Goal: Information Seeking & Learning: Learn about a topic

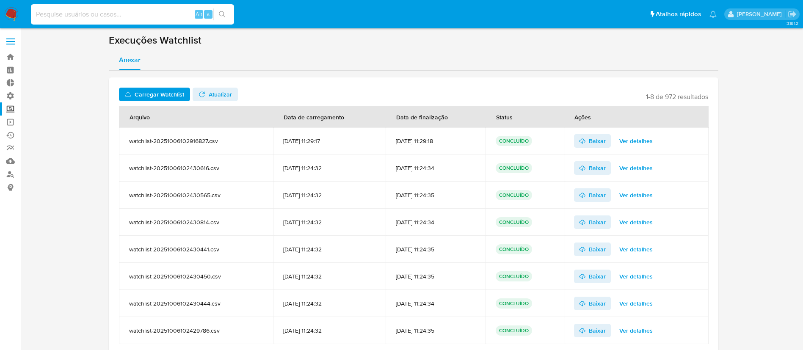
click at [153, 18] on input at bounding box center [132, 14] width 203 height 11
type input "jbGdbgmh3Pf2SBP4GazQGAQU"
click at [225, 17] on icon "search-icon" at bounding box center [222, 14] width 7 height 7
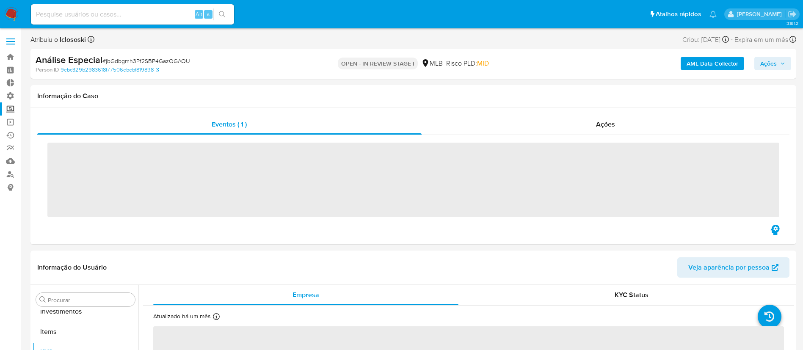
scroll to position [439, 0]
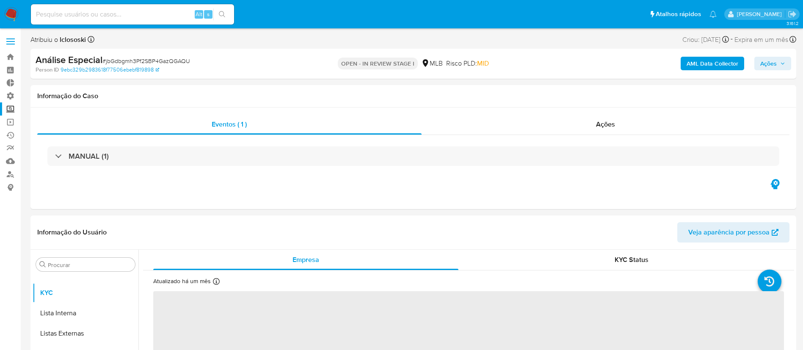
select select "10"
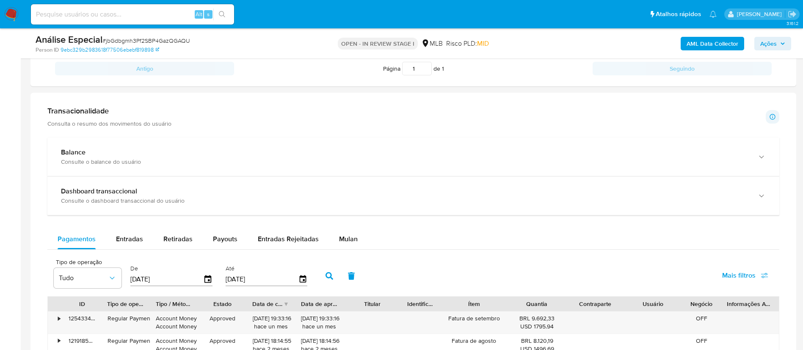
scroll to position [532, 0]
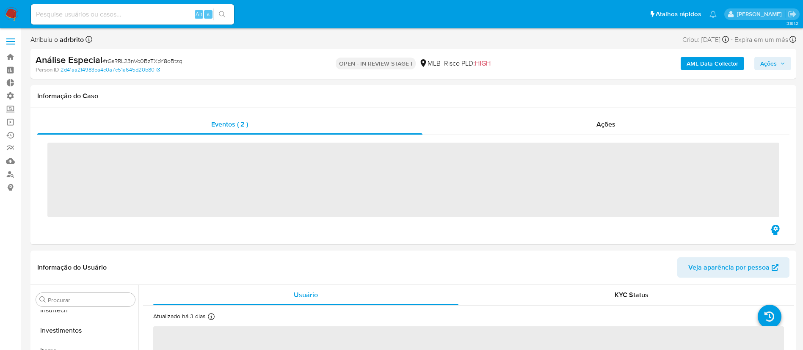
scroll to position [419, 0]
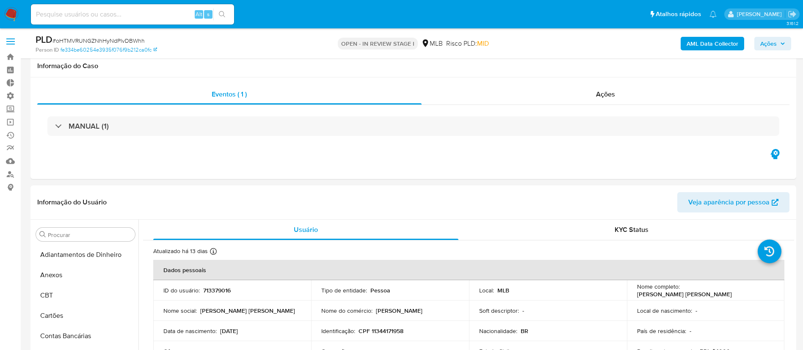
select select "10"
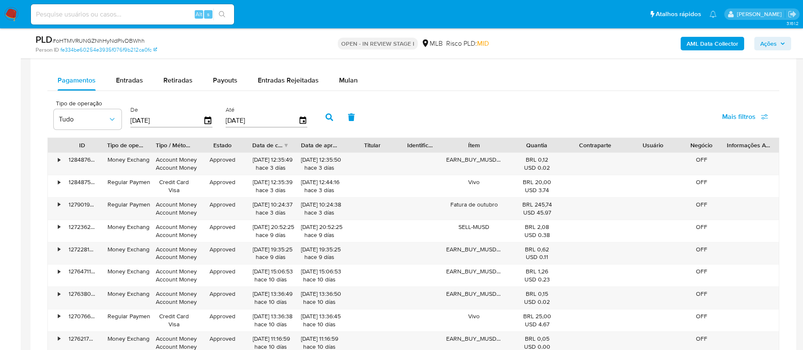
scroll to position [439, 0]
click at [49, 17] on input at bounding box center [132, 14] width 203 height 11
paste input "BQw8tUpd49mZgHpq80sf0Agy"
type input "BQw8tUpd49mZgHpq80sf0Agy"
click at [225, 13] on icon "search-icon" at bounding box center [222, 14] width 7 height 7
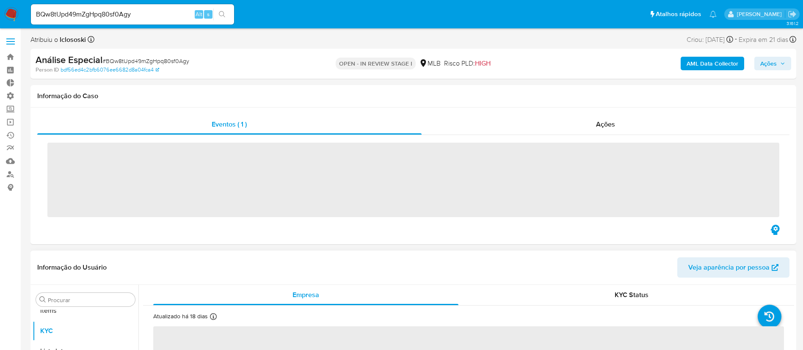
scroll to position [439, 0]
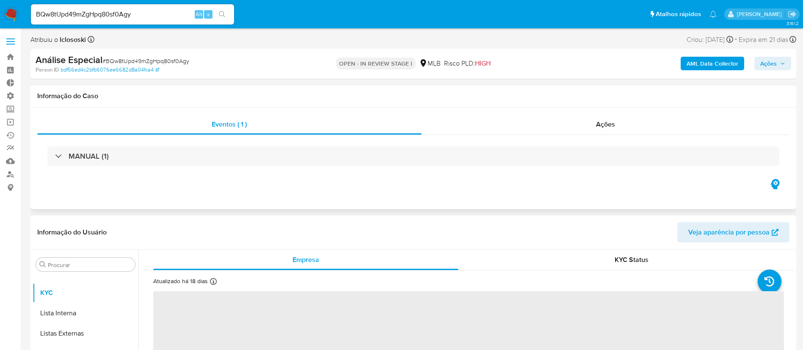
select select "10"
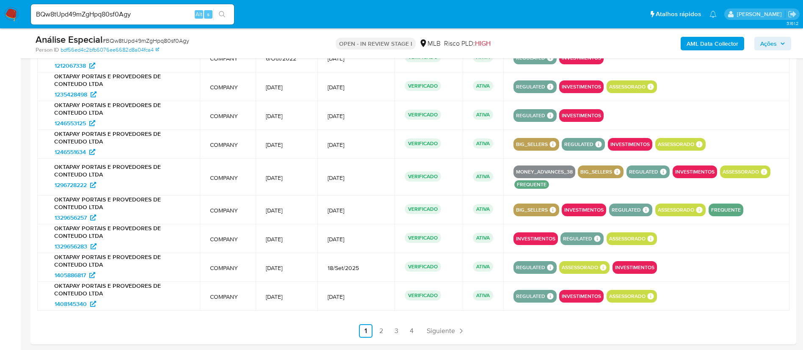
scroll to position [1022, 0]
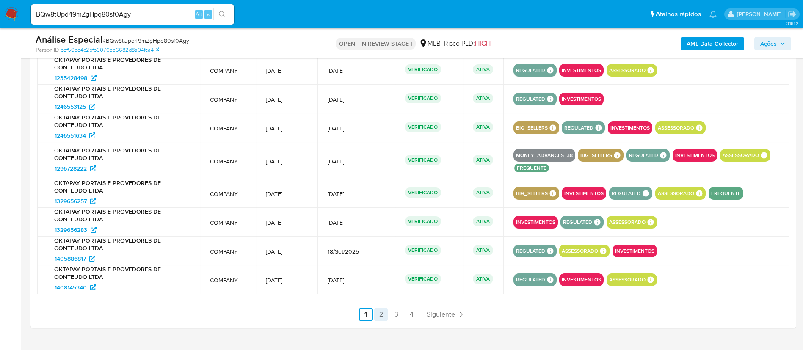
click at [383, 313] on link "2" at bounding box center [381, 315] width 14 height 14
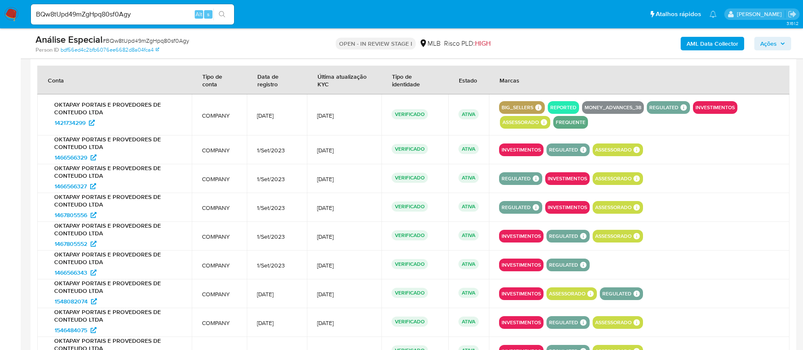
scroll to position [933, 0]
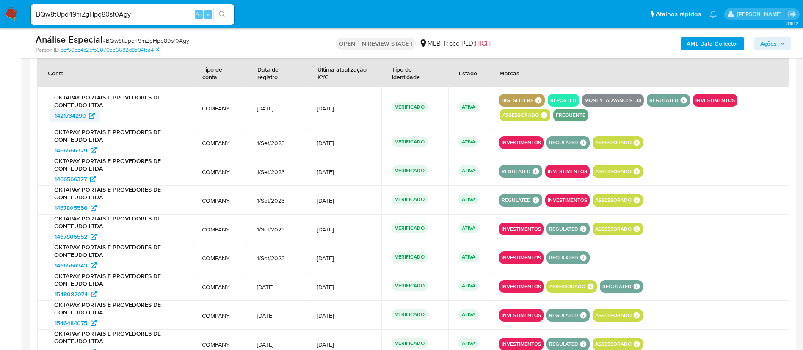
click at [66, 116] on span "1421734299" at bounding box center [70, 116] width 31 height 14
drag, startPoint x: 148, startPoint y: 14, endPoint x: 26, endPoint y: -1, distance: 123.3
paste input "Jessica Farias"
type input "Jessica Farias"
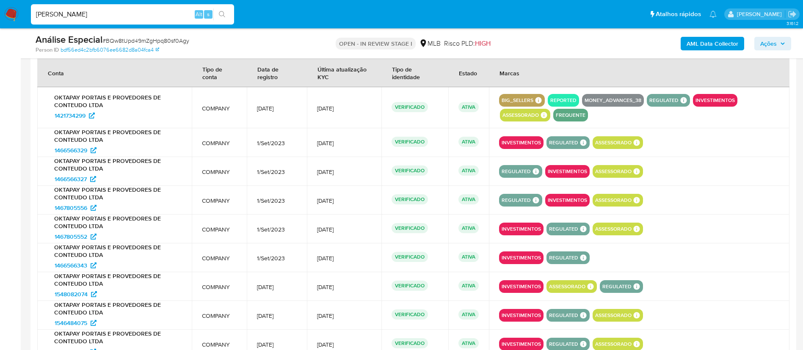
click at [221, 17] on icon "search-icon" at bounding box center [222, 14] width 7 height 7
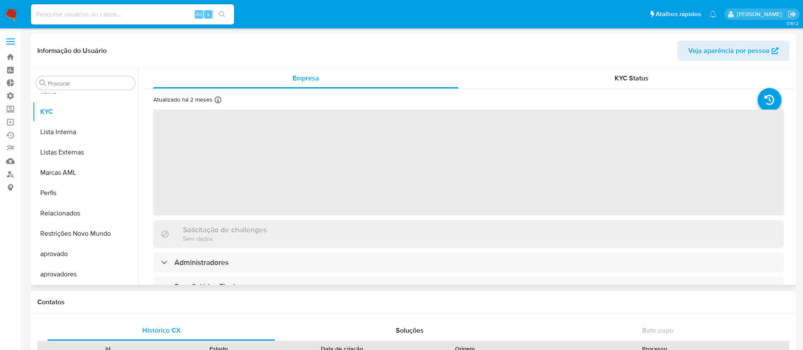
scroll to position [439, 0]
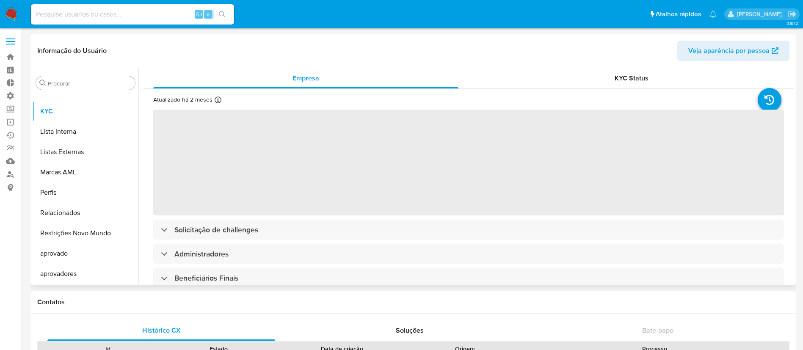
select select "10"
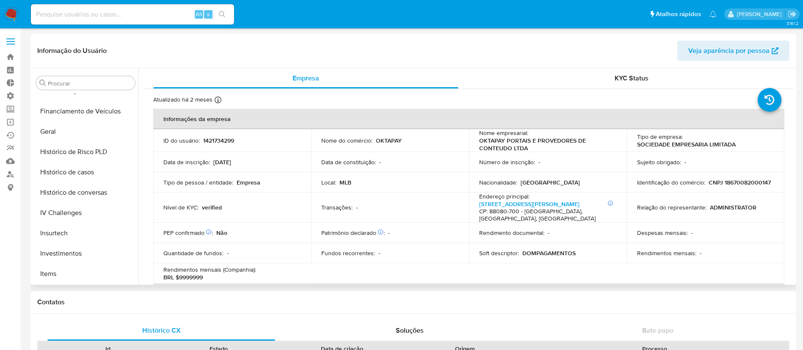
scroll to position [249, 0]
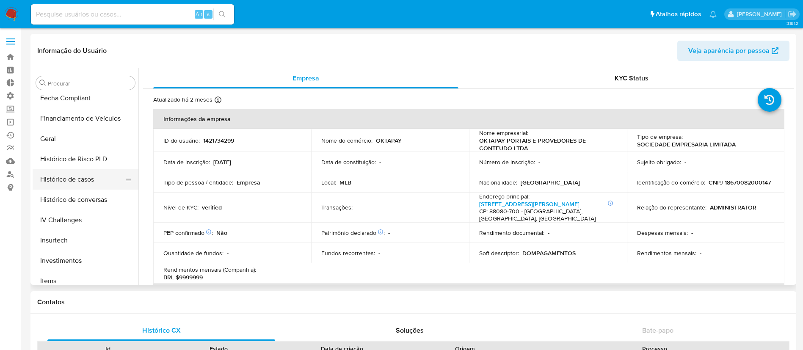
click at [96, 177] on button "Histórico de casos" at bounding box center [82, 179] width 99 height 20
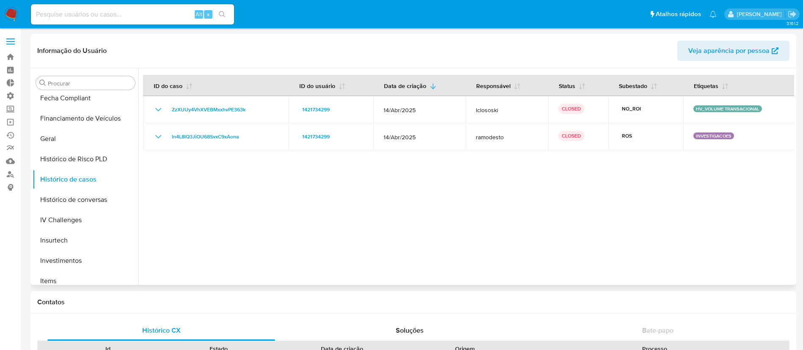
drag, startPoint x: 269, startPoint y: 136, endPoint x: 177, endPoint y: 157, distance: 94.3
click at [152, 138] on td "In4L8lQ3JiOU68SvxC9xAona" at bounding box center [216, 136] width 146 height 27
click at [61, 15] on input at bounding box center [132, 14] width 203 height 11
paste input "dOyOdR2Dcpwf6nnDiRkPQyHQ"
type input "dOyOdR2Dcpwf6nnDiRkPQyHQ"
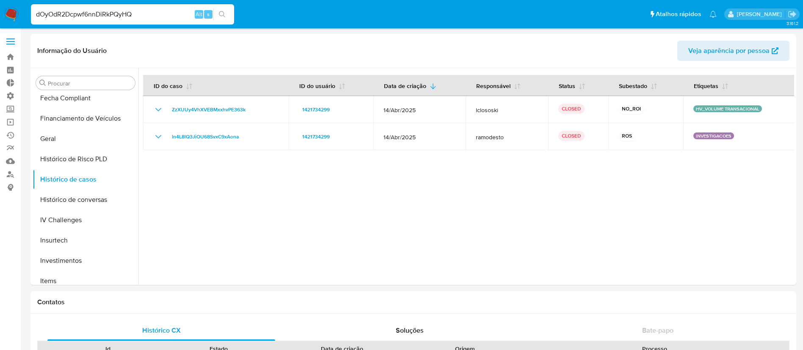
click at [219, 17] on icon "search-icon" at bounding box center [222, 14] width 7 height 7
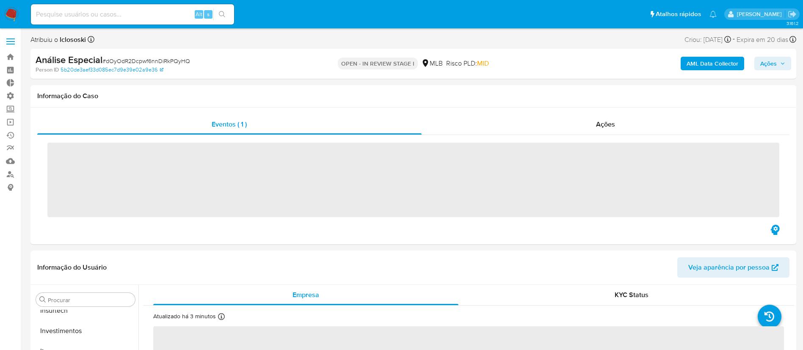
scroll to position [439, 0]
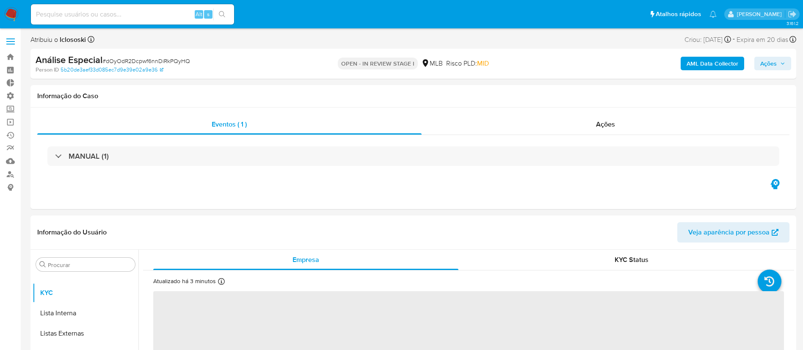
select select "10"
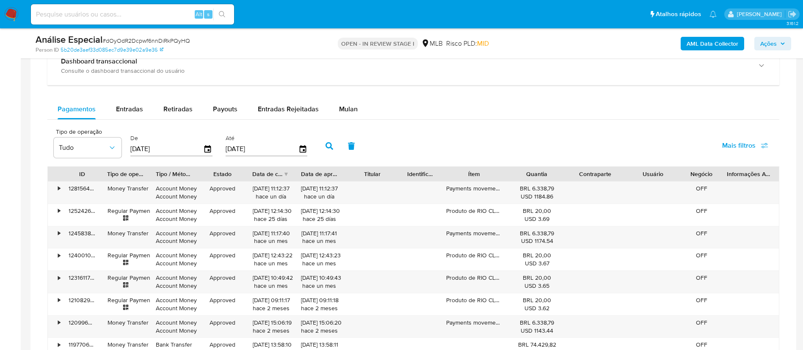
scroll to position [640, 0]
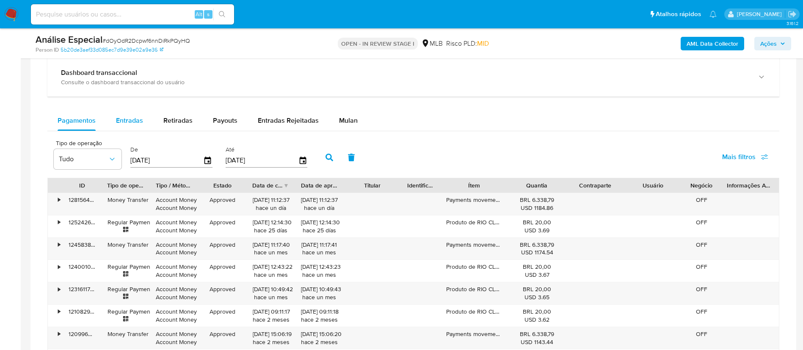
click at [125, 122] on span "Entradas" at bounding box center [129, 121] width 27 height 10
select select "10"
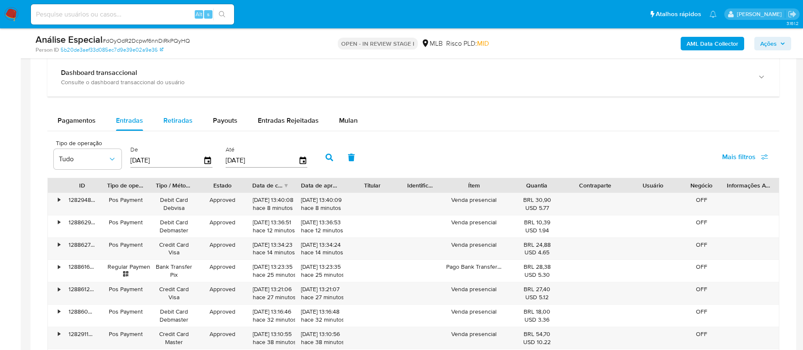
click at [175, 120] on span "Retiradas" at bounding box center [177, 121] width 29 height 10
select select "10"
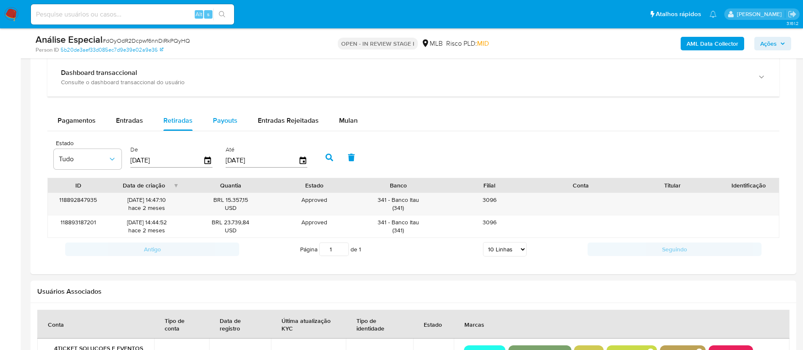
click at [229, 123] on span "Payouts" at bounding box center [225, 121] width 25 height 10
select select "10"
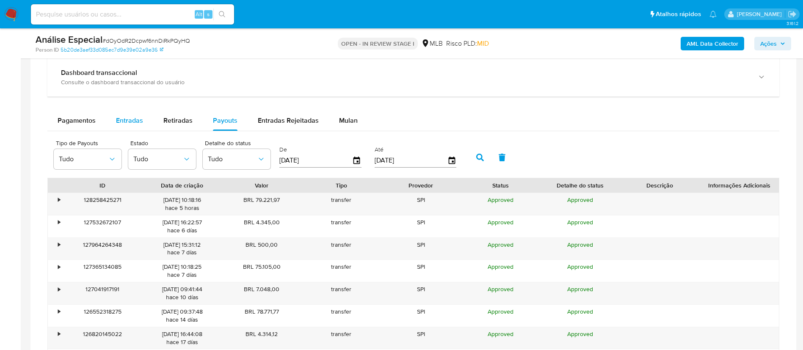
click at [131, 119] on span "Entradas" at bounding box center [129, 121] width 27 height 10
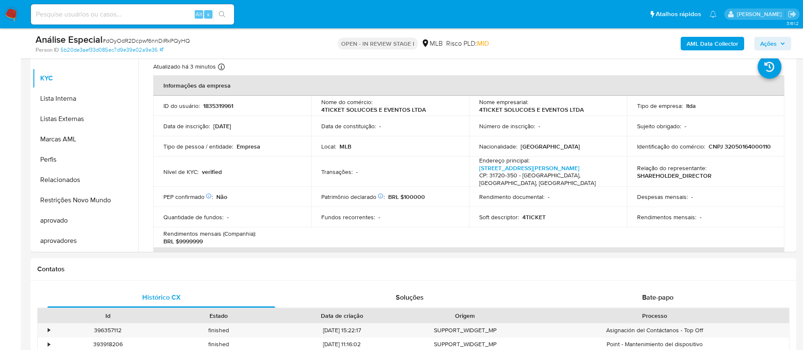
scroll to position [183, 0]
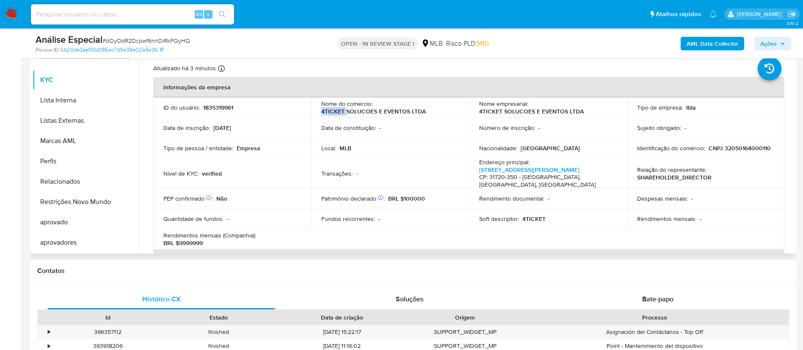
drag, startPoint x: 318, startPoint y: 110, endPoint x: 344, endPoint y: 112, distance: 26.3
click at [344, 112] on td "Nome do comércio : 4TICKET SOLUCOES E EVENTOS LTDA" at bounding box center [390, 107] width 158 height 20
copy p "4TICKET"
drag, startPoint x: 143, startPoint y: 214, endPoint x: 154, endPoint y: 116, distance: 98.7
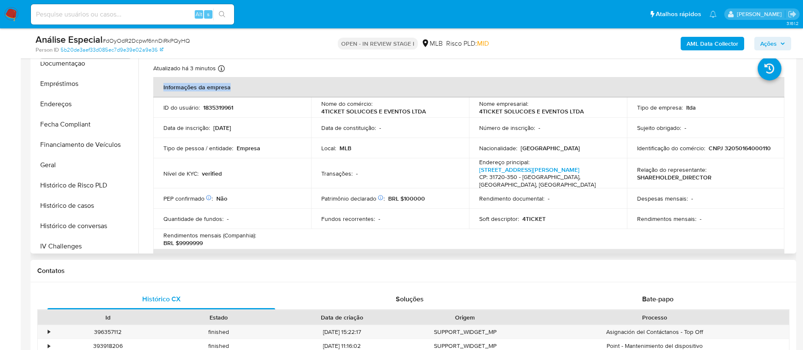
scroll to position [158, 0]
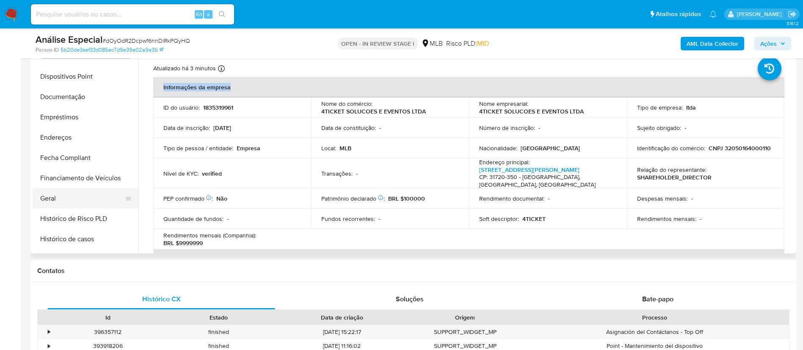
click at [72, 202] on button "Geral" at bounding box center [82, 198] width 99 height 20
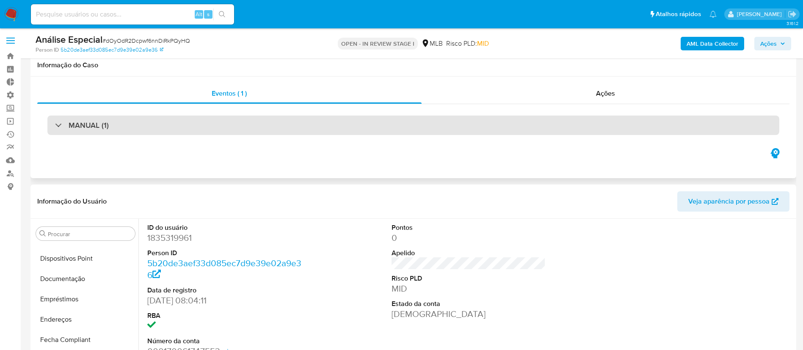
scroll to position [0, 0]
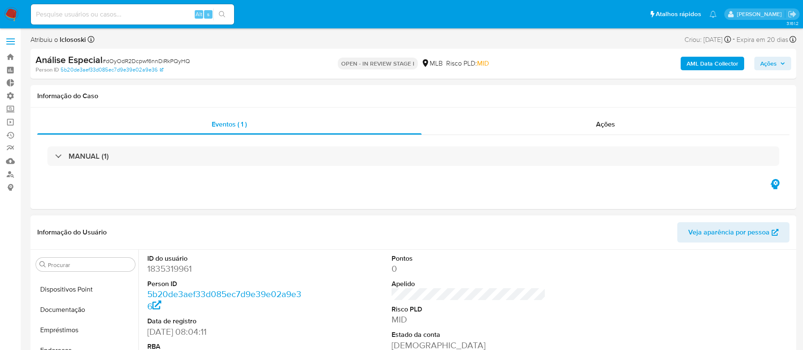
click at [178, 267] on dd "1835319961" at bounding box center [224, 269] width 154 height 12
copy dd "1835319961"
click at [105, 13] on input at bounding box center [132, 14] width 203 height 11
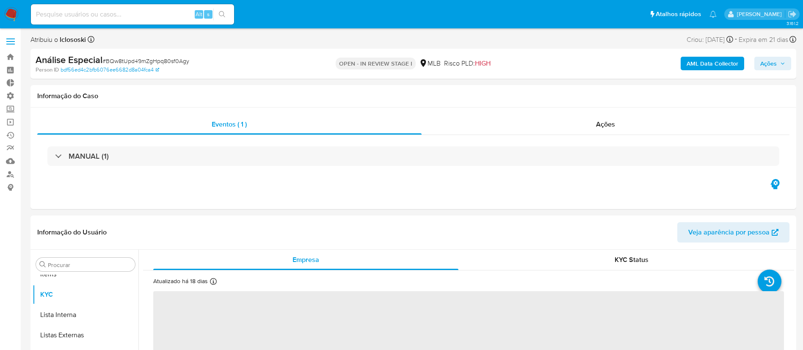
scroll to position [439, 0]
select select "10"
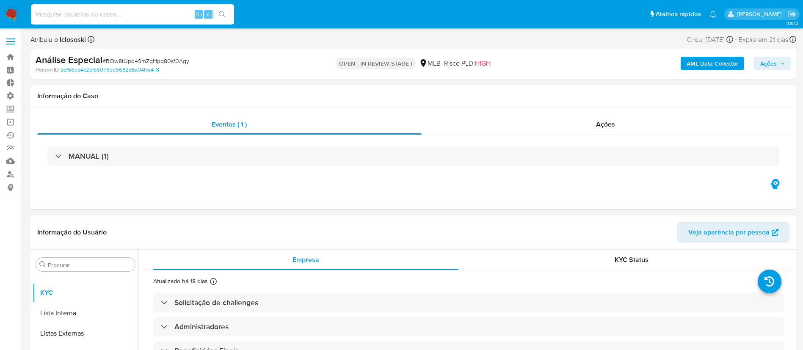
click at [119, 11] on input at bounding box center [132, 14] width 203 height 11
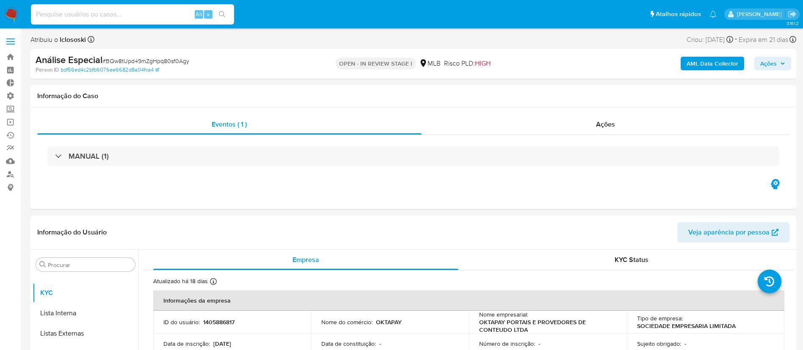
paste input "[PERSON_NAME]"
type input "[PERSON_NAME]"
click at [227, 11] on button "search-icon" at bounding box center [221, 14] width 17 height 12
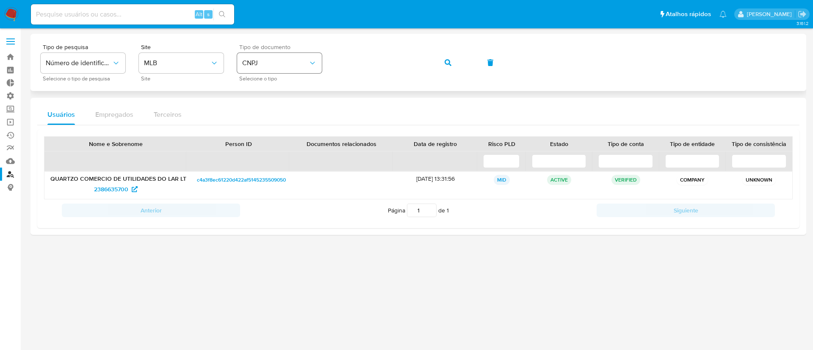
click at [290, 63] on span "CNPJ" at bounding box center [275, 63] width 66 height 8
click at [282, 123] on div "CPF CPF" at bounding box center [276, 119] width 69 height 29
click at [308, 42] on div "Tipo de pesquisa Número de identificação Selecione o tipo de pesquisa Site MLB …" at bounding box center [417, 62] width 775 height 57
click at [441, 64] on button "button" at bounding box center [447, 62] width 29 height 20
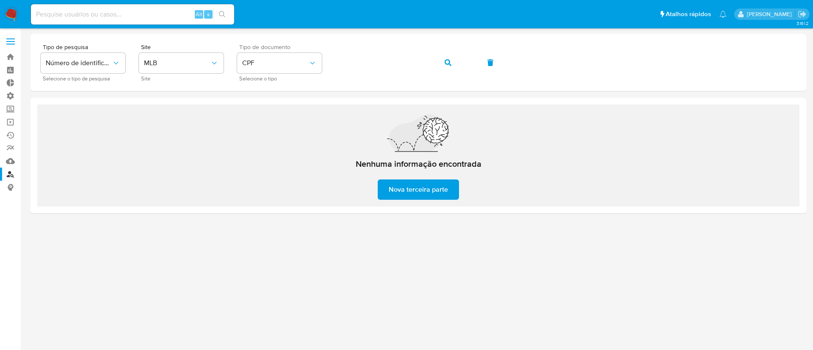
click at [307, 51] on div "Tipo de pesquisa Número de identificação Selecione o tipo de pesquisa Site MLB …" at bounding box center [418, 62] width 755 height 37
click at [324, 59] on div "Tipo de pesquisa Número de identificação Selecione o tipo de pesquisa Site MLB …" at bounding box center [418, 62] width 755 height 37
click at [453, 63] on button "button" at bounding box center [447, 62] width 29 height 20
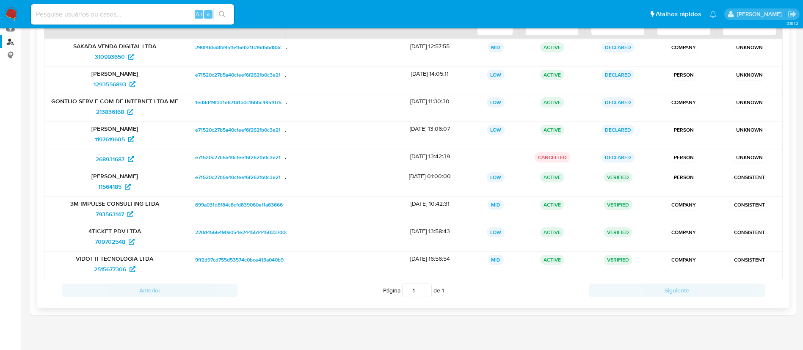
scroll to position [140, 0]
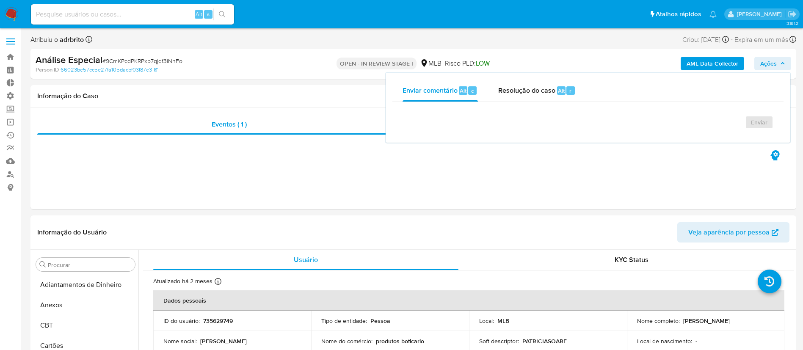
select select "10"
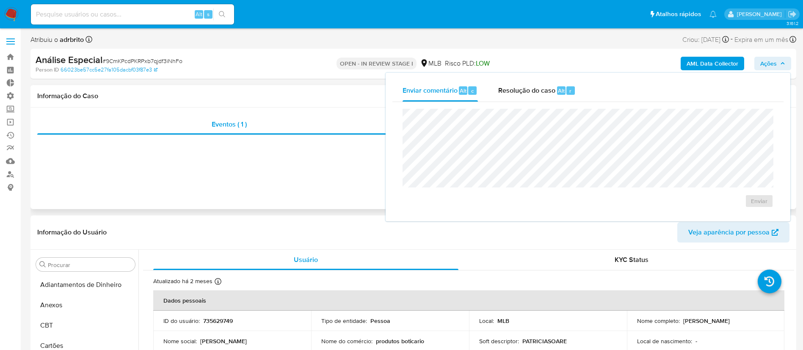
scroll to position [439, 0]
drag, startPoint x: 6, startPoint y: 56, endPoint x: 11, endPoint y: 52, distance: 6.6
click at [6, 55] on link "Bandeja" at bounding box center [50, 56] width 101 height 13
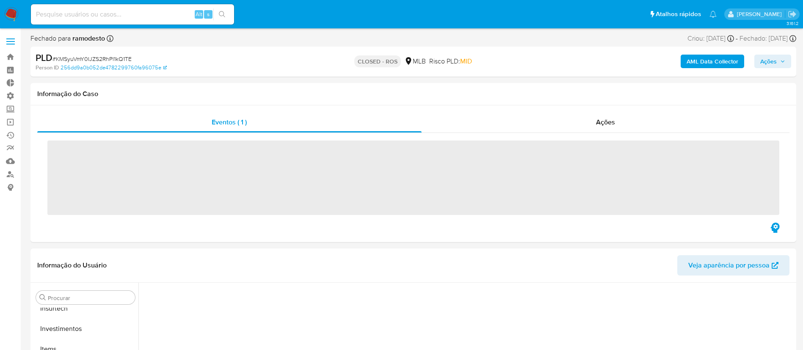
scroll to position [439, 0]
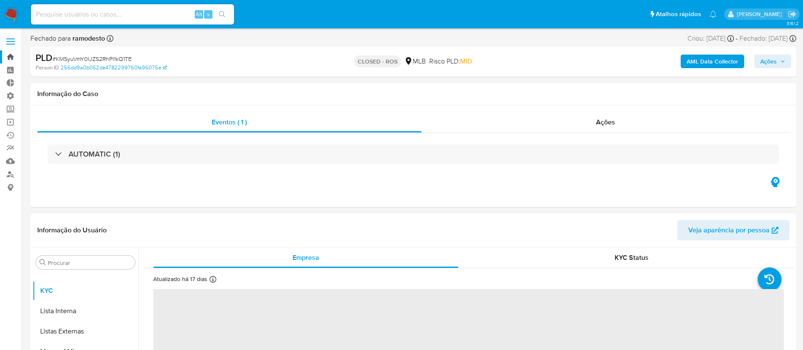
select select "10"
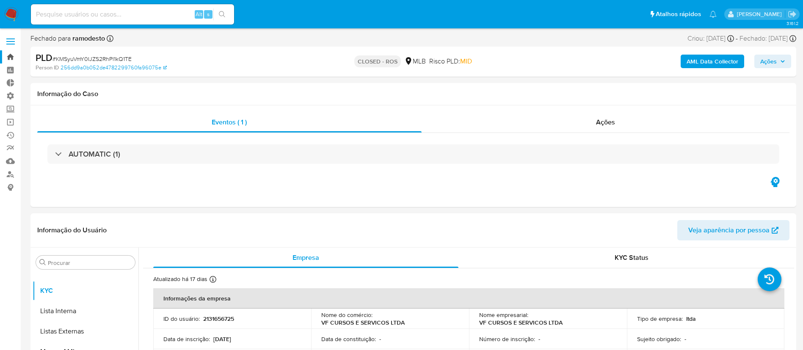
click at [8, 55] on link "Bandeja" at bounding box center [50, 56] width 101 height 13
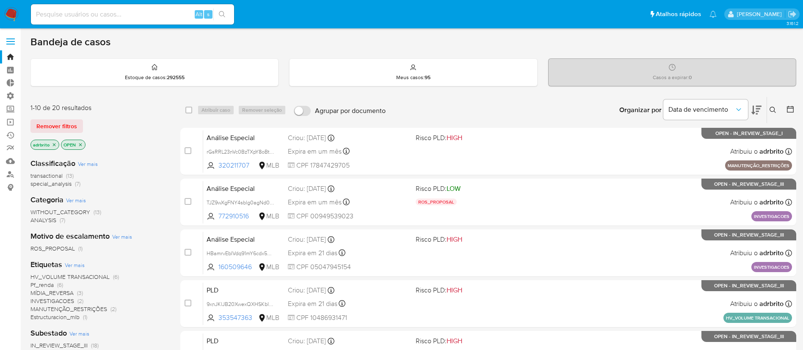
click at [56, 144] on icon "close-filter" at bounding box center [54, 144] width 5 height 5
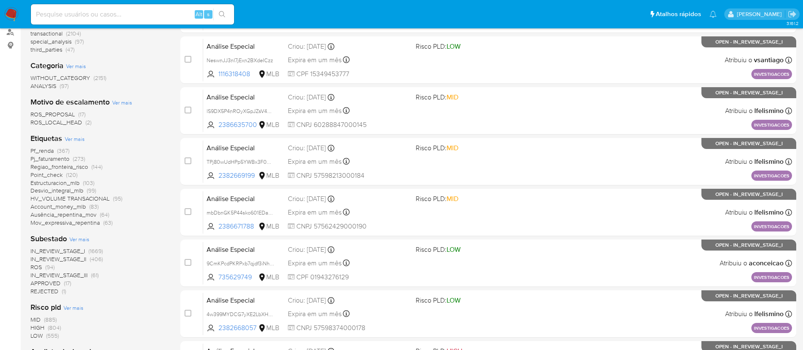
scroll to position [166, 0]
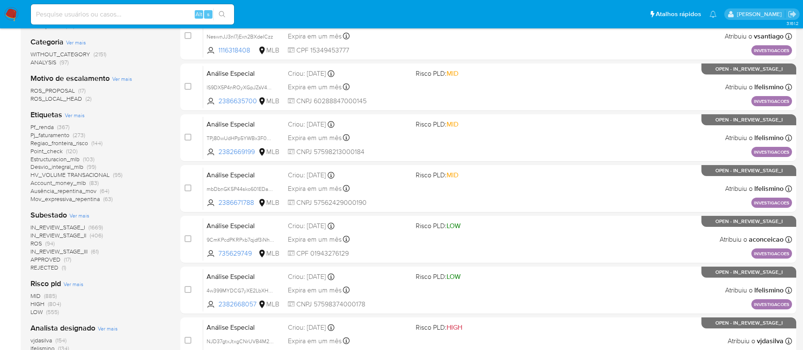
click at [33, 242] on span "ROS" at bounding box center [35, 243] width 11 height 8
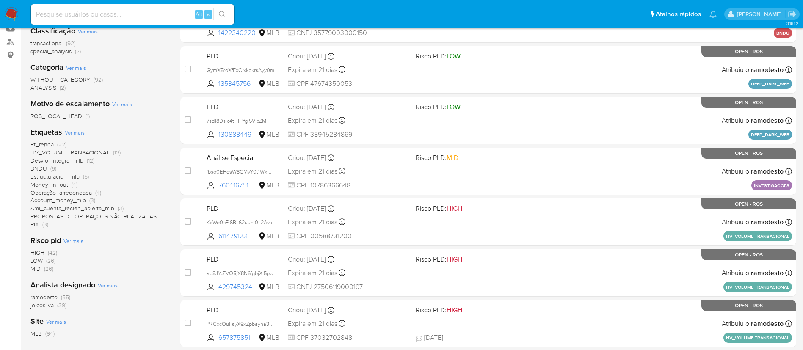
scroll to position [183, 0]
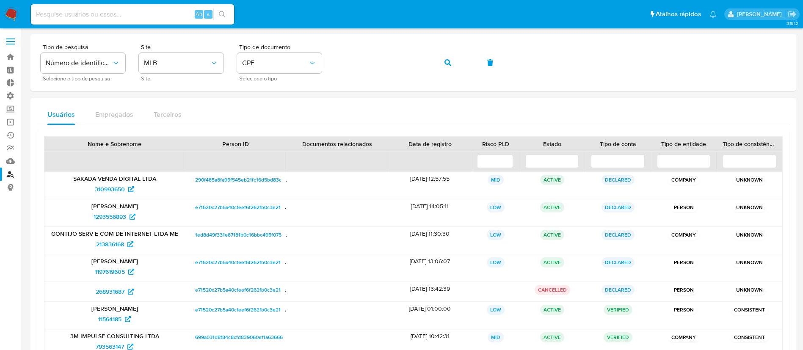
scroll to position [140, 0]
